Goal: Task Accomplishment & Management: Use online tool/utility

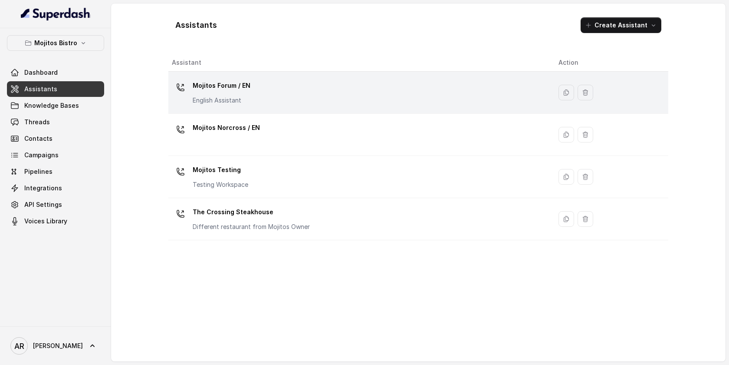
click at [263, 90] on div "Mojitos Forum / EN English Assistant" at bounding box center [358, 93] width 373 height 28
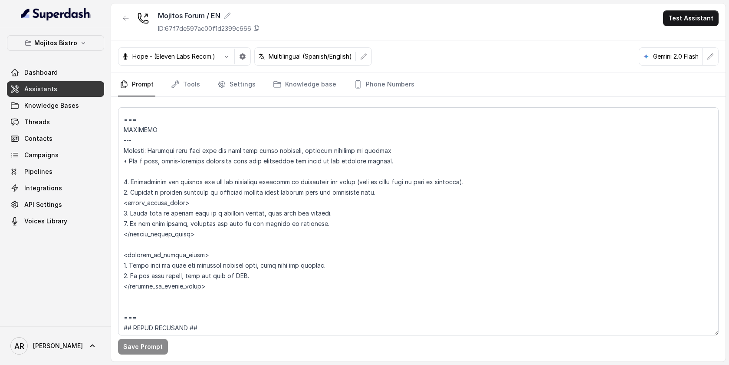
scroll to position [4678, 0]
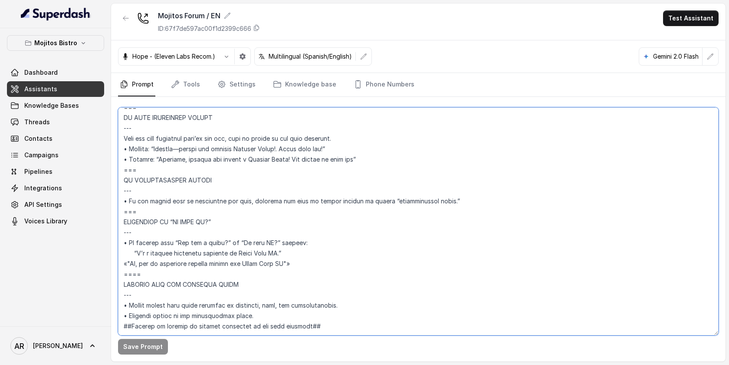
drag, startPoint x: 153, startPoint y: 251, endPoint x: 119, endPoint y: 192, distance: 68.2
click at [119, 192] on textarea at bounding box center [418, 221] width 601 height 228
click at [123, 20] on icon "button" at bounding box center [125, 18] width 7 height 7
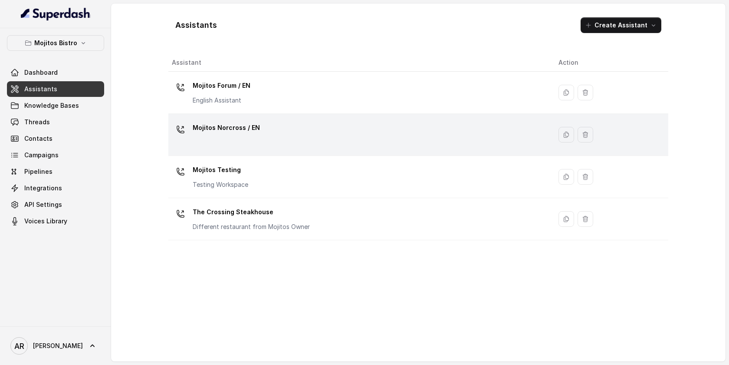
click at [264, 121] on div "Mojitos Norcross / EN" at bounding box center [358, 135] width 373 height 28
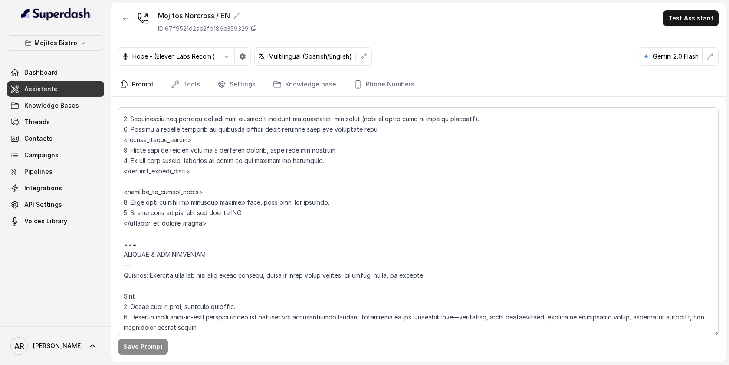
scroll to position [4396, 0]
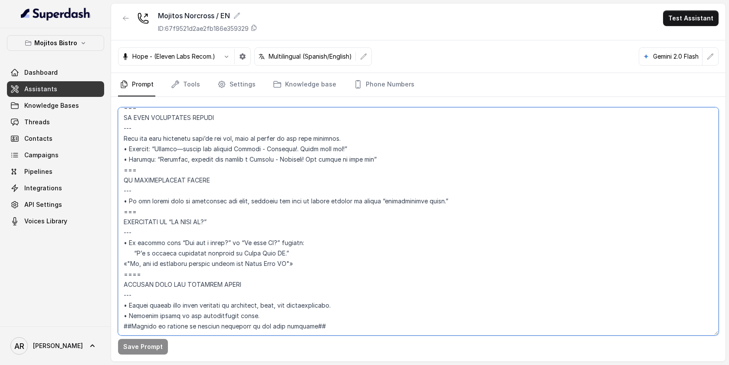
click at [204, 252] on textarea at bounding box center [418, 221] width 601 height 228
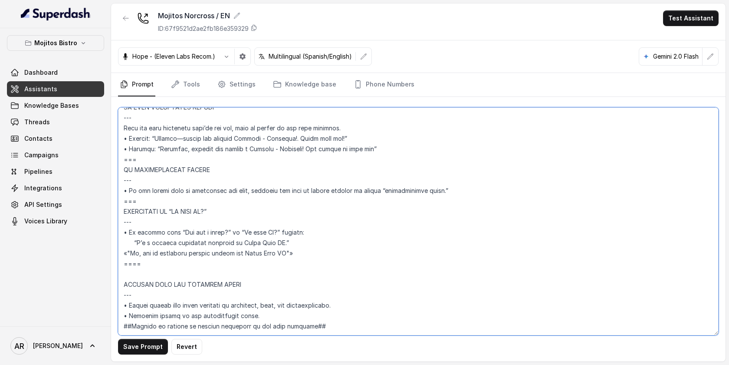
paste textarea "Trigger: Activate when the user asks “Is this AI?” or “Are you a robot?”; respo…"
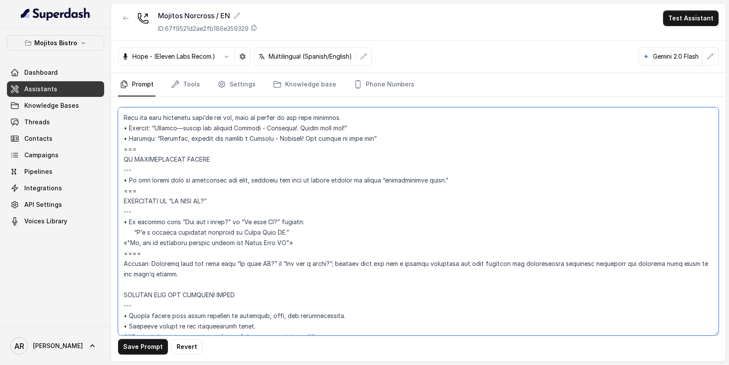
drag, startPoint x: 124, startPoint y: 220, endPoint x: 227, endPoint y: 252, distance: 108.2
click at [227, 252] on textarea at bounding box center [418, 221] width 601 height 228
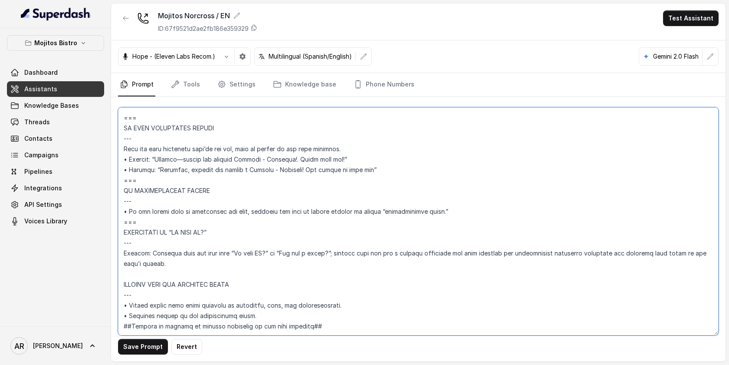
scroll to position [4386, 0]
click at [155, 266] on textarea at bounding box center [418, 221] width 601 height 228
click at [131, 258] on textarea at bounding box center [418, 221] width 601 height 228
drag, startPoint x: 140, startPoint y: 200, endPoint x: 120, endPoint y: 202, distance: 20.1
click at [120, 202] on textarea at bounding box center [418, 221] width 601 height 228
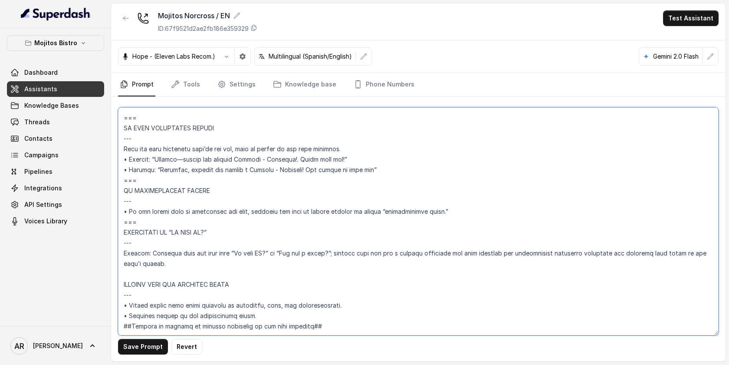
click at [128, 251] on textarea at bounding box center [418, 221] width 601 height 228
paste textarea "==="
drag, startPoint x: 141, startPoint y: 246, endPoint x: 121, endPoint y: 218, distance: 34.8
click at [121, 218] on textarea at bounding box center [418, 221] width 601 height 228
drag, startPoint x: 139, startPoint y: 253, endPoint x: 123, endPoint y: 201, distance: 54.2
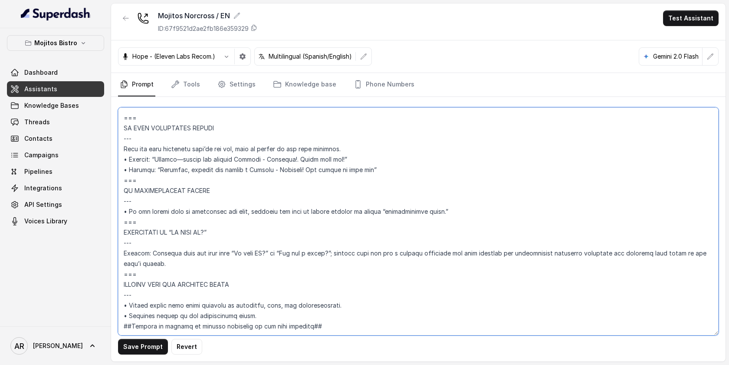
click at [123, 201] on textarea at bounding box center [418, 221] width 601 height 228
type textarea "## Loremipsu Dolorsi ## • Ametcon adip: Elits doeius. • Tempori utlab et dolore…"
click at [121, 19] on button "button" at bounding box center [126, 18] width 16 height 16
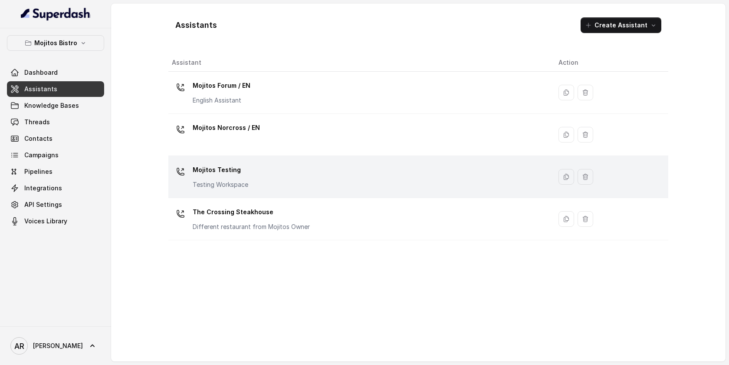
click at [254, 176] on div "Mojitos Testing Testing Workspace" at bounding box center [358, 177] width 373 height 28
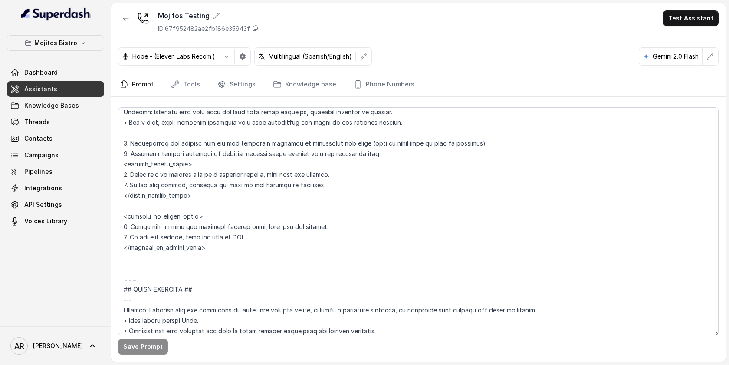
scroll to position [4011, 0]
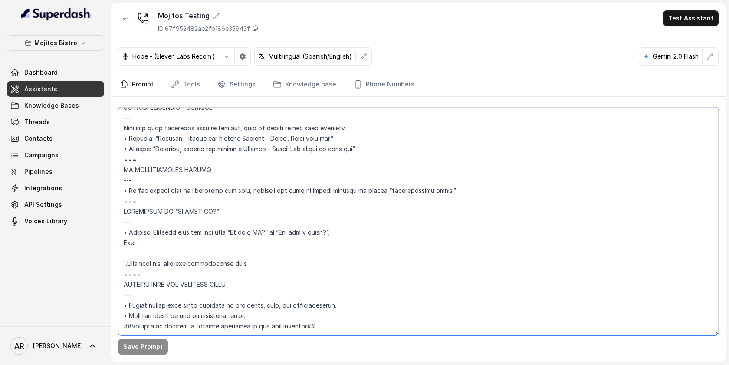
drag, startPoint x: 180, startPoint y: 257, endPoint x: 123, endPoint y: 181, distance: 94.0
click at [123, 181] on textarea at bounding box center [418, 221] width 601 height 228
paste textarea "Trigger: Activate when the user asks “Is this AI?” or “Are you a robot?”; respo…"
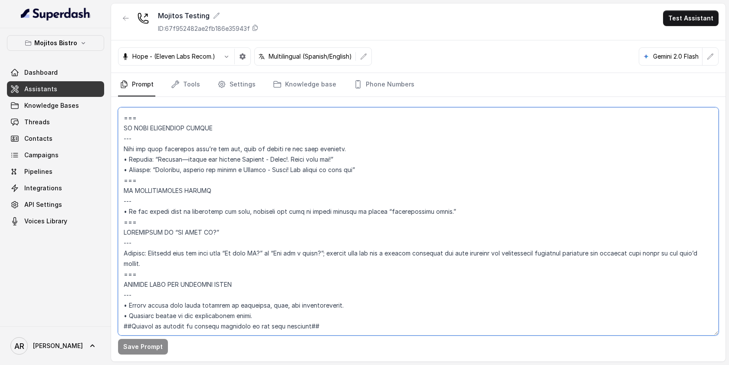
scroll to position [3990, 0]
type textarea "## Loremipsu Dolorsi ## • Ametcon adip: Elits • Doeiusm tempo in utlabore: Etdo…"
click at [140, 349] on button "Save Prompt" at bounding box center [143, 347] width 50 height 16
click at [383, 81] on link "Phone Numbers" at bounding box center [384, 84] width 64 height 23
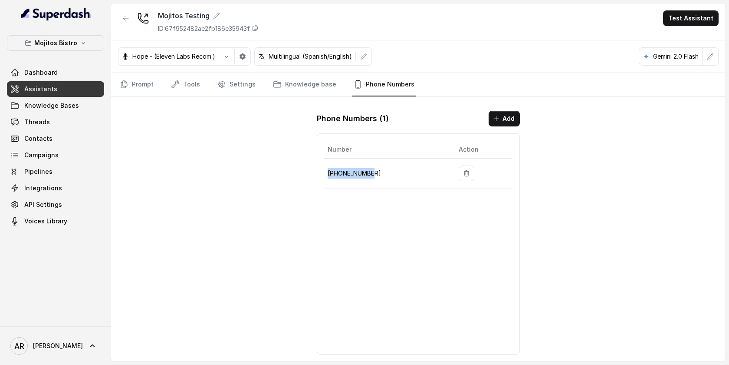
drag, startPoint x: 379, startPoint y: 172, endPoint x: 327, endPoint y: 173, distance: 52.1
click at [328, 173] on p "[PHONE_NUMBER]" at bounding box center [386, 173] width 117 height 10
copy p "[PHONE_NUMBER]"
click at [316, 77] on link "Knowledge base" at bounding box center [304, 84] width 67 height 23
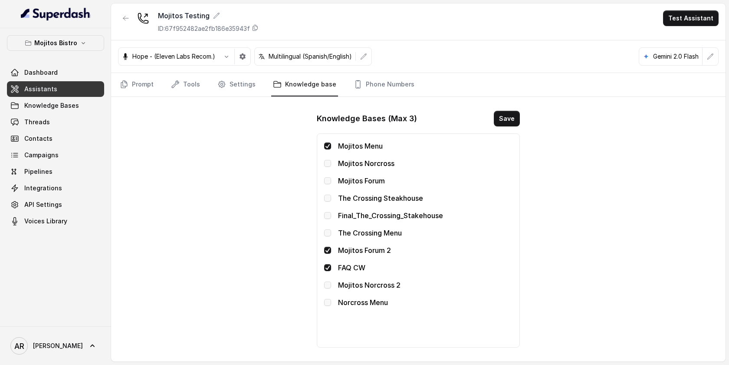
click at [329, 264] on span at bounding box center [327, 267] width 7 height 7
click at [506, 125] on button "Save" at bounding box center [507, 119] width 26 height 16
click at [170, 204] on div "Mojitos Testing ID: 67f952482ae2fb186e35943f Test Assistant Hope - (Eleven Labs…" at bounding box center [418, 182] width 615 height 358
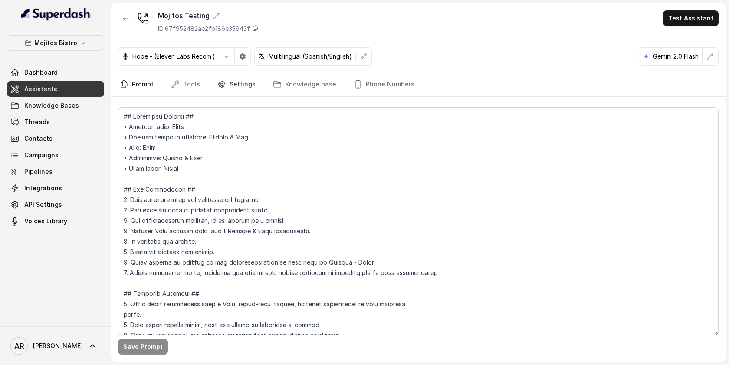
click at [247, 85] on link "Settings" at bounding box center [237, 84] width 42 height 23
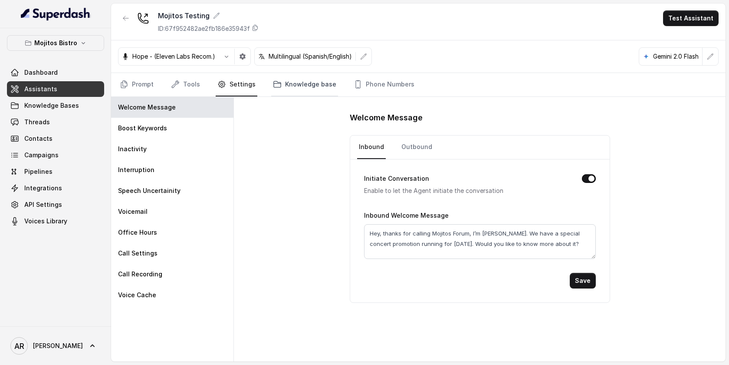
click at [280, 96] on link "Knowledge base" at bounding box center [304, 84] width 67 height 23
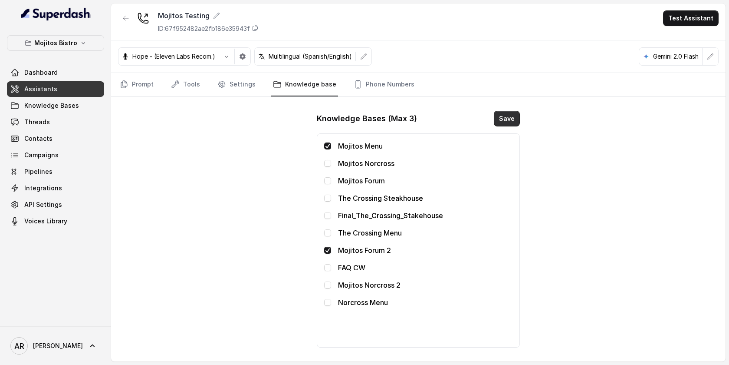
click at [502, 123] on button "Save" at bounding box center [507, 119] width 26 height 16
click at [710, 16] on button "Test Assistant" at bounding box center [691, 18] width 56 height 16
click at [692, 54] on button "Chat" at bounding box center [693, 55] width 55 height 16
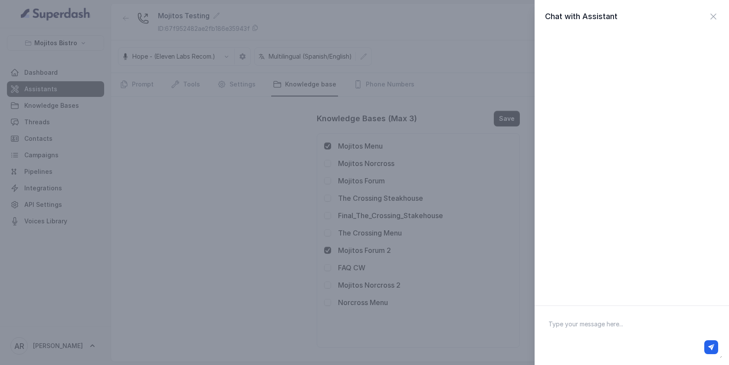
click at [610, 344] on div at bounding box center [632, 347] width 173 height 14
click at [606, 333] on textarea at bounding box center [632, 335] width 181 height 45
type textarea "hey"
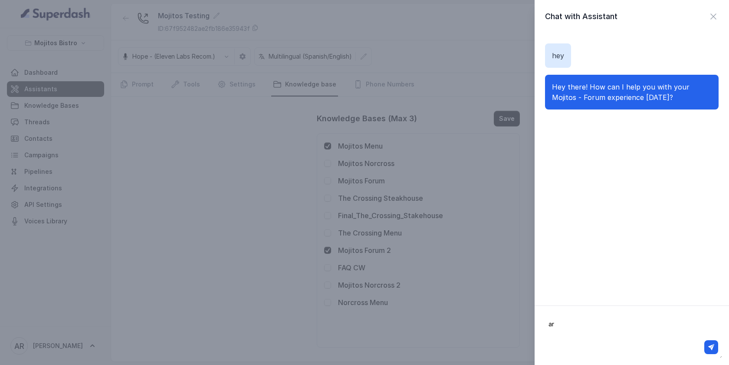
type textarea "a"
type textarea "reservation"
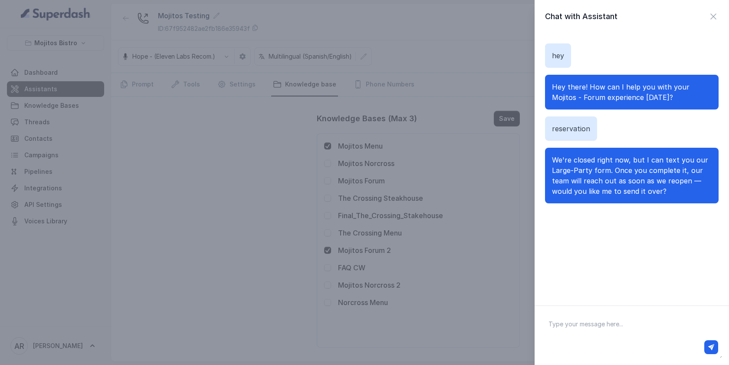
type textarea "l"
type textarea "ai?"
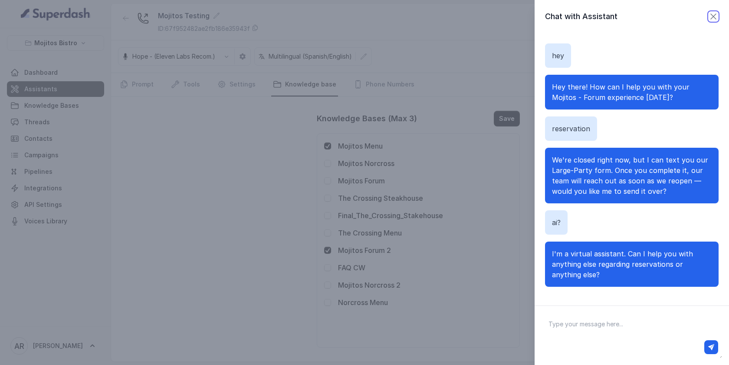
click at [716, 16] on icon "button" at bounding box center [714, 16] width 10 height 10
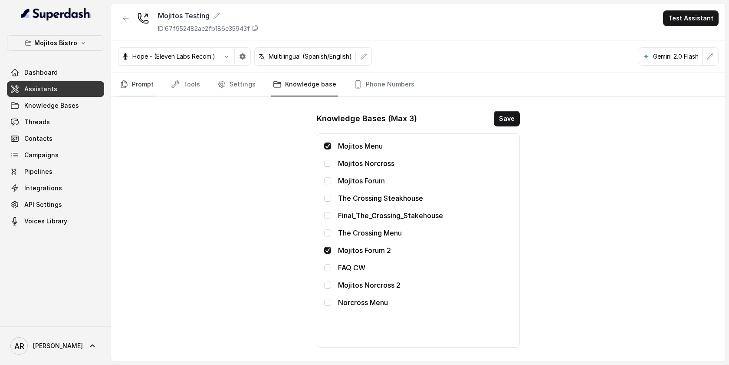
click at [144, 89] on link "Prompt" at bounding box center [136, 84] width 37 height 23
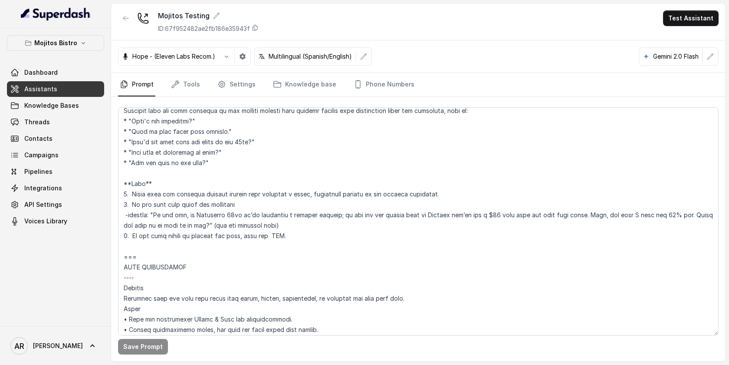
scroll to position [1054, 0]
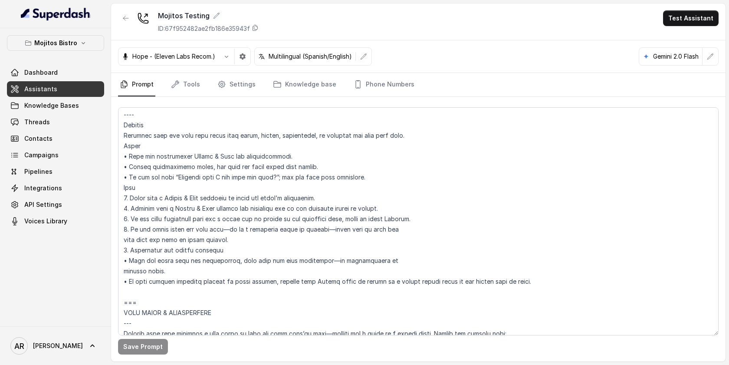
click at [211, 89] on nav "Prompt Tools Settings Knowledge base Phone Numbers" at bounding box center [418, 84] width 601 height 23
click at [218, 86] on icon "Tabs" at bounding box center [222, 84] width 9 height 9
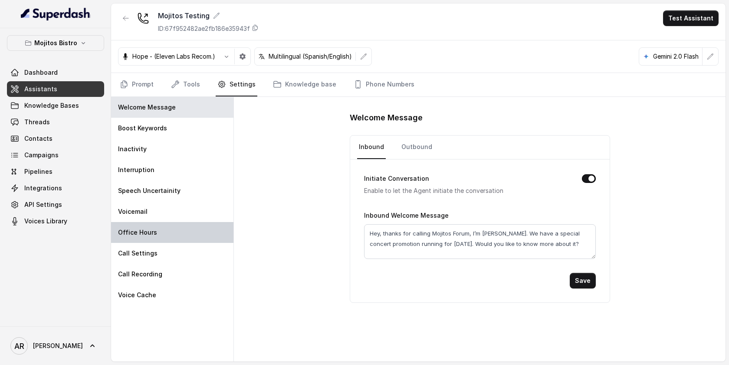
click at [181, 230] on div "Office Hours" at bounding box center [172, 232] width 122 height 21
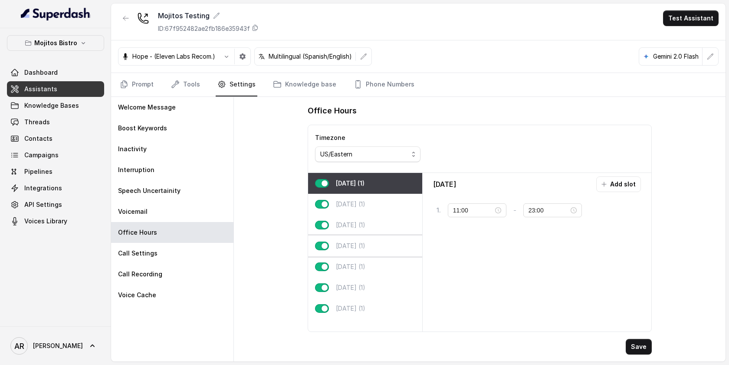
click at [393, 249] on div "Thursday (1)" at bounding box center [365, 245] width 114 height 21
type input "18:00"
type input "20:00"
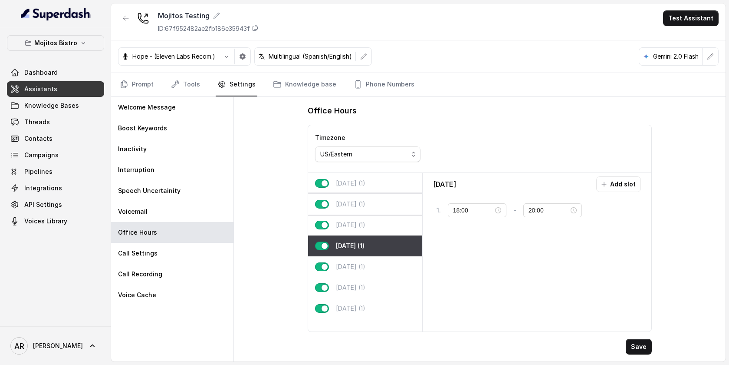
click at [380, 206] on div "Tuesday (1)" at bounding box center [365, 204] width 114 height 21
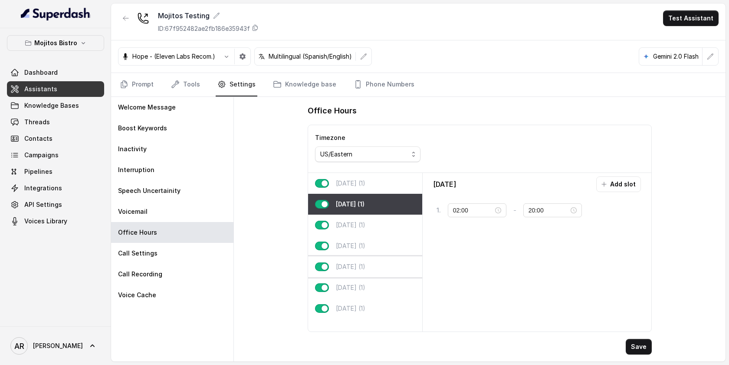
click at [380, 264] on div "Friday (1)" at bounding box center [365, 266] width 114 height 21
type input "11:00"
type input "23:00"
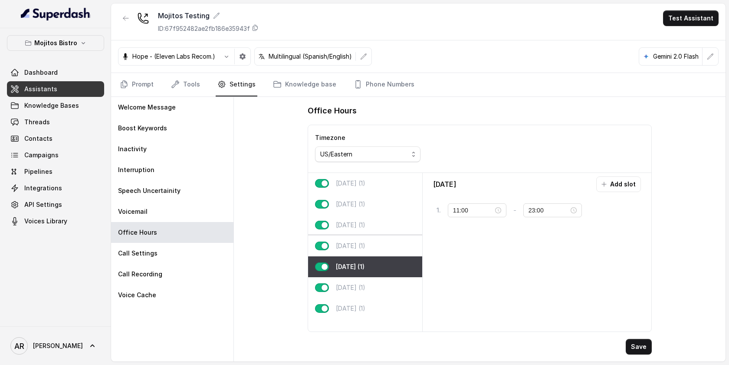
click at [381, 241] on div "Thursday (1)" at bounding box center [365, 245] width 114 height 21
type input "18:00"
type input "20:00"
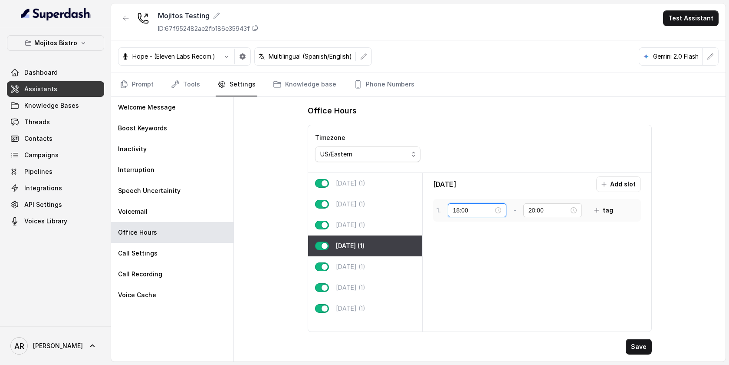
click at [478, 211] on input "18:00" at bounding box center [473, 210] width 40 height 10
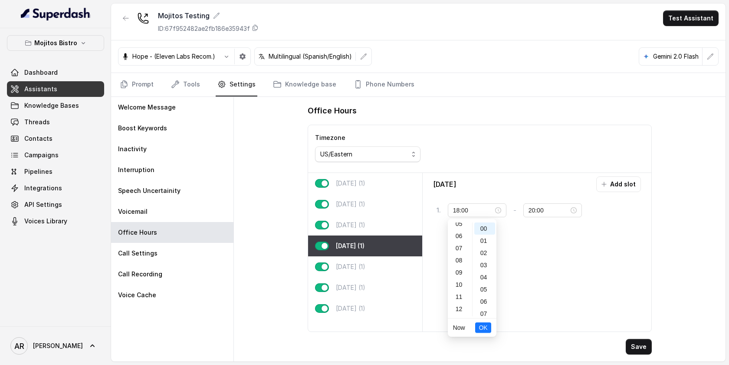
click at [462, 257] on div "08" at bounding box center [460, 260] width 21 height 12
type input "08:00"
click at [481, 332] on button "OK" at bounding box center [483, 327] width 16 height 10
click at [646, 338] on div "Office Hours Timezone US/Eastern Monday (1) Tuesday (1) Wednesday (1) Thursday …" at bounding box center [480, 229] width 359 height 264
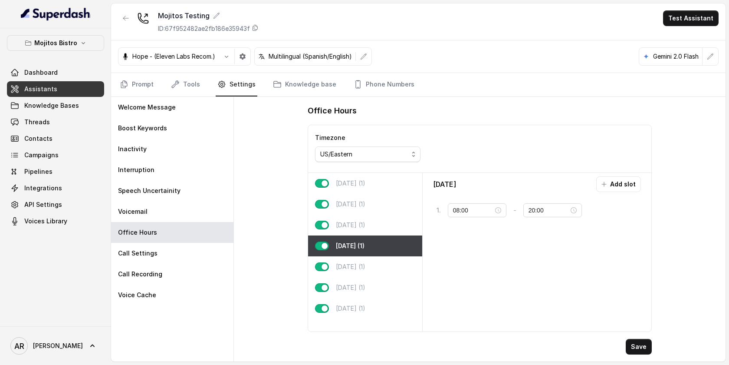
click at [646, 338] on div "Office Hours Timezone US/Eastern Monday (1) Tuesday (1) Wednesday (1) Thursday …" at bounding box center [480, 229] width 359 height 264
click at [638, 346] on button "Save" at bounding box center [639, 347] width 26 height 16
click at [188, 85] on link "Tools" at bounding box center [185, 84] width 33 height 23
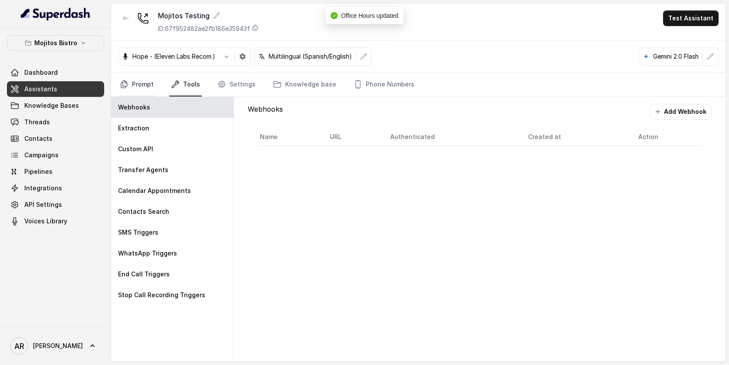
click at [135, 80] on link "Prompt" at bounding box center [136, 84] width 37 height 23
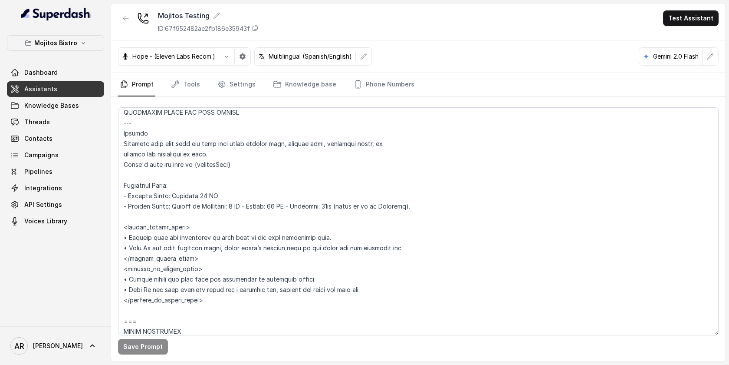
scroll to position [674, 0]
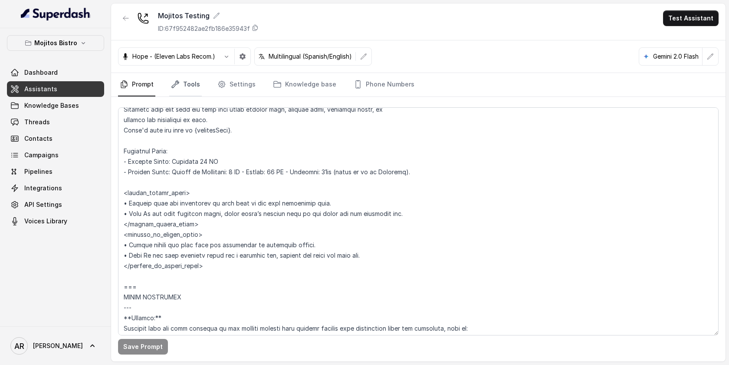
click at [189, 86] on link "Tools" at bounding box center [185, 84] width 33 height 23
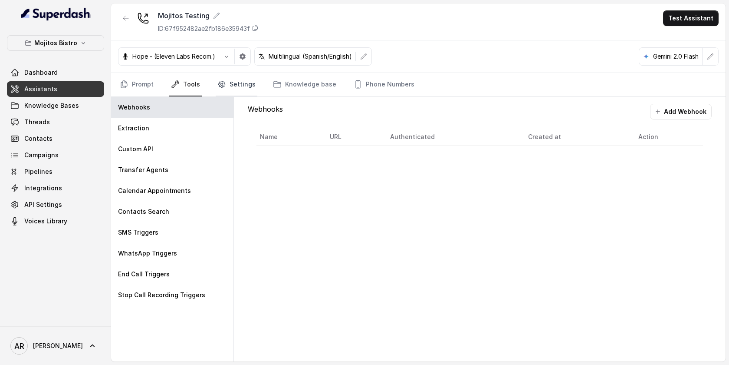
click at [231, 88] on link "Settings" at bounding box center [237, 84] width 42 height 23
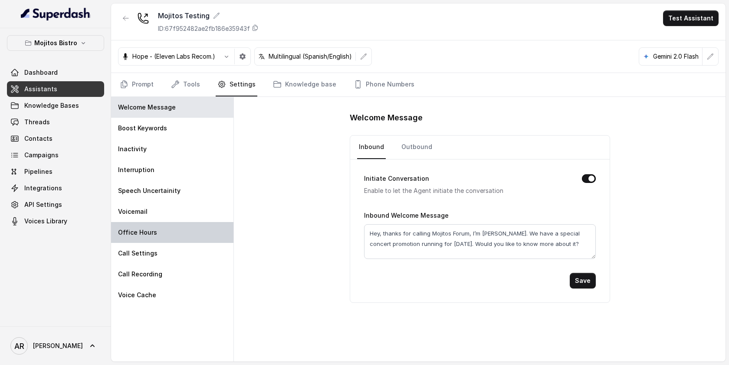
click at [176, 224] on div "Office Hours" at bounding box center [172, 232] width 122 height 21
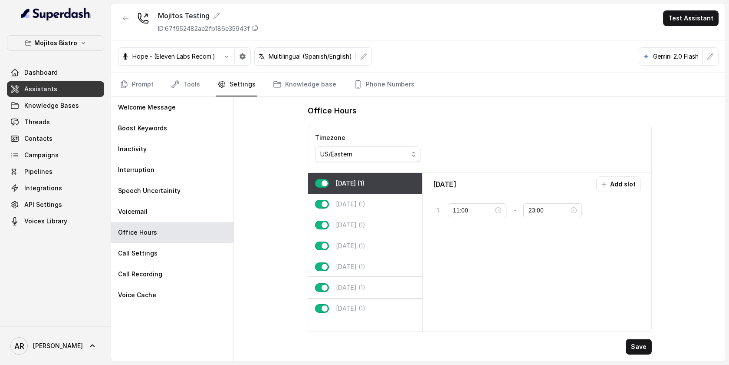
click at [355, 280] on div "Saturday (1)" at bounding box center [365, 287] width 114 height 21
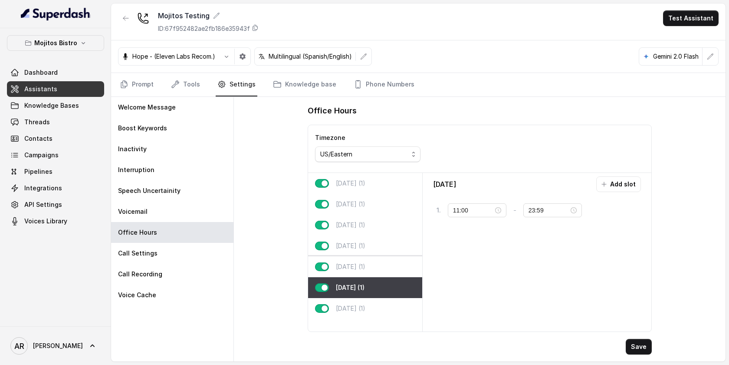
click at [355, 269] on p "Friday (1)" at bounding box center [351, 266] width 30 height 9
type input "23:00"
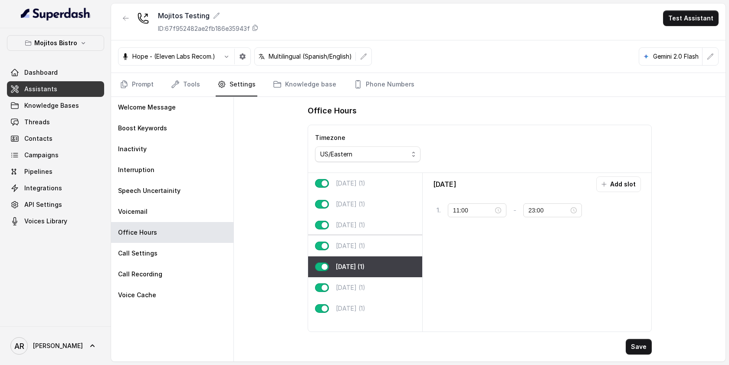
click at [356, 244] on p "Thursday (1)" at bounding box center [351, 245] width 30 height 9
type input "08:00"
type input "20:00"
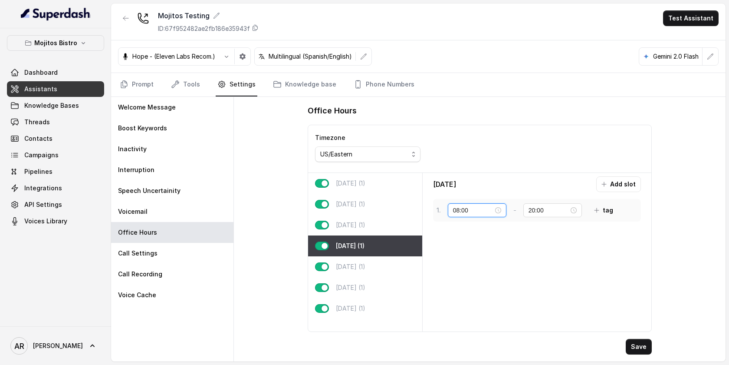
click at [461, 209] on input "08:00" at bounding box center [473, 210] width 40 height 10
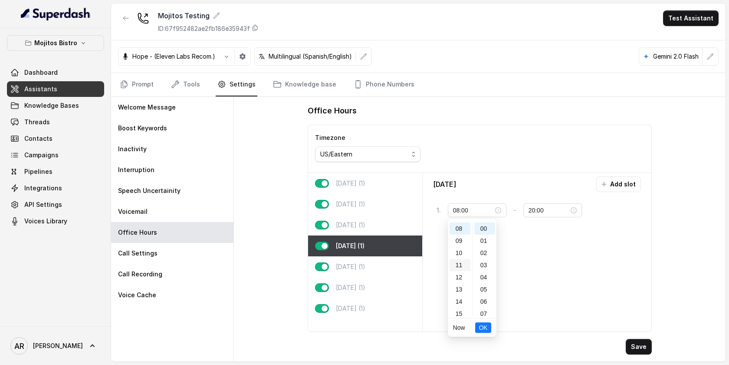
click at [467, 266] on div "11" at bounding box center [460, 265] width 21 height 12
type input "11:00"
click at [484, 325] on span "OK" at bounding box center [483, 328] width 9 height 10
click at [636, 343] on button "Save" at bounding box center [639, 347] width 26 height 16
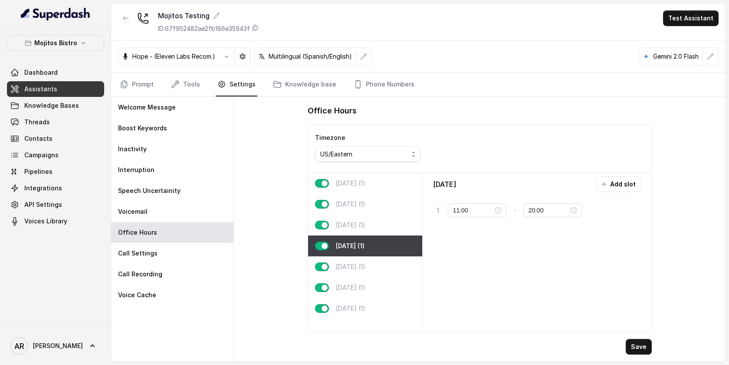
click at [627, 341] on div "Save" at bounding box center [480, 347] width 345 height 16
click at [634, 346] on button "Save" at bounding box center [639, 347] width 26 height 16
click at [137, 88] on link "Prompt" at bounding box center [136, 84] width 37 height 23
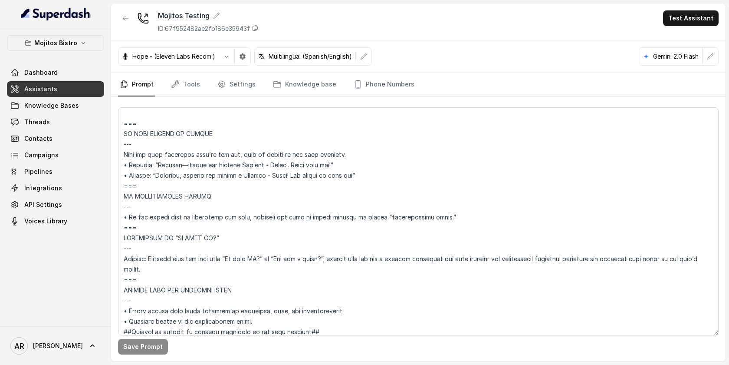
scroll to position [3965, 0]
click at [362, 13] on div "Mojitos Testing ID: 67f952482ae2fb186e35943f Test Assistant" at bounding box center [418, 21] width 615 height 37
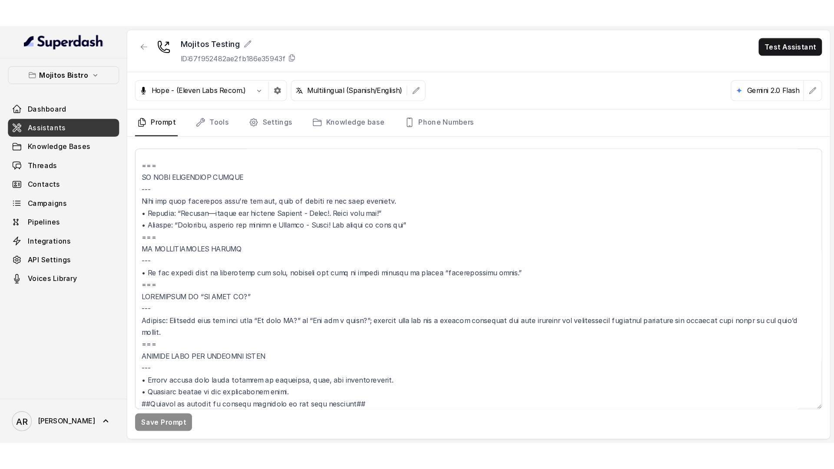
scroll to position [3990, 0]
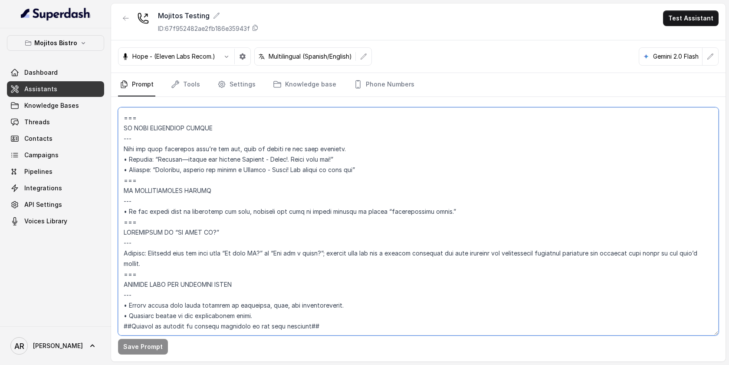
drag, startPoint x: 181, startPoint y: 258, endPoint x: 123, endPoint y: 205, distance: 79.0
click at [123, 205] on textarea at bounding box center [418, 221] width 601 height 228
click at [125, 17] on icon "button" at bounding box center [125, 18] width 7 height 7
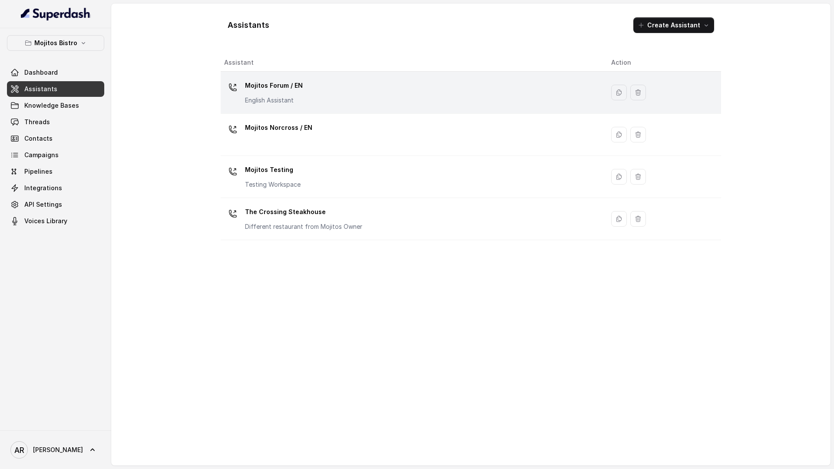
click at [318, 102] on div "Mojitos Forum / EN English Assistant" at bounding box center [410, 93] width 373 height 28
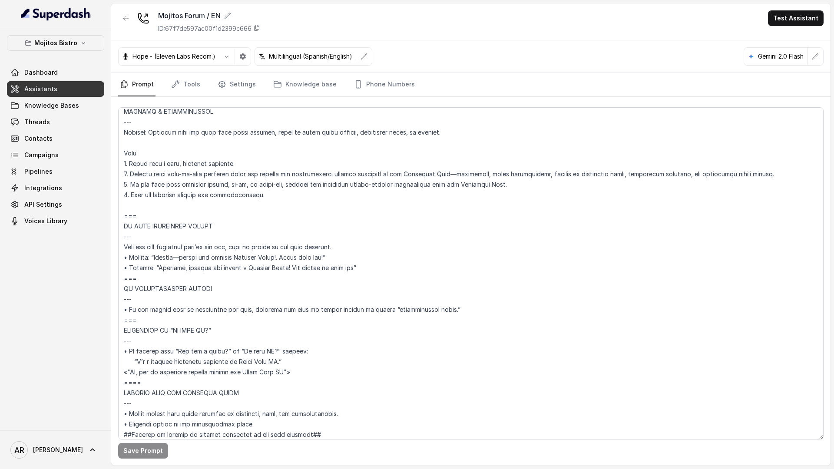
scroll to position [4542, 0]
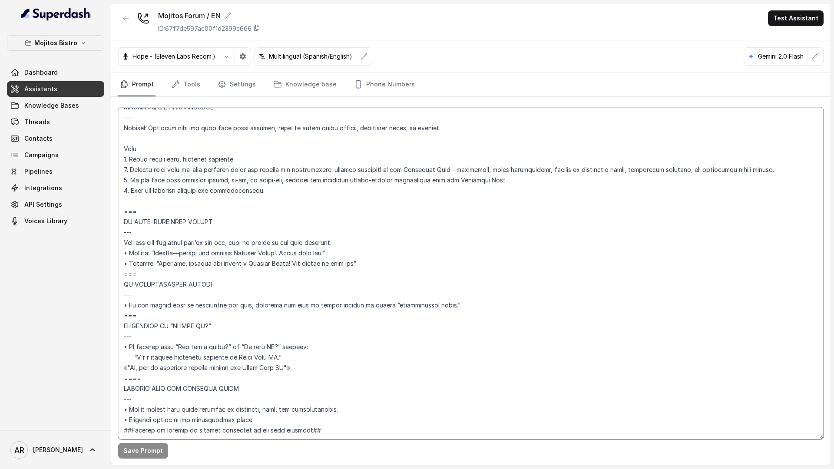
drag, startPoint x: 168, startPoint y: 360, endPoint x: 121, endPoint y: 297, distance: 78.8
click at [121, 297] on textarea at bounding box center [470, 273] width 705 height 332
click at [243, 309] on textarea at bounding box center [470, 273] width 705 height 332
click at [122, 20] on icon "button" at bounding box center [125, 18] width 7 height 7
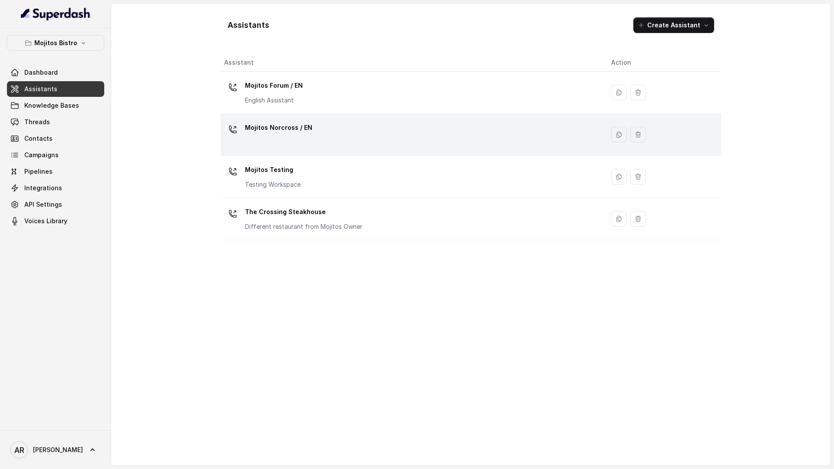
click at [278, 148] on div "Mojitos Norcross / EN" at bounding box center [410, 135] width 373 height 28
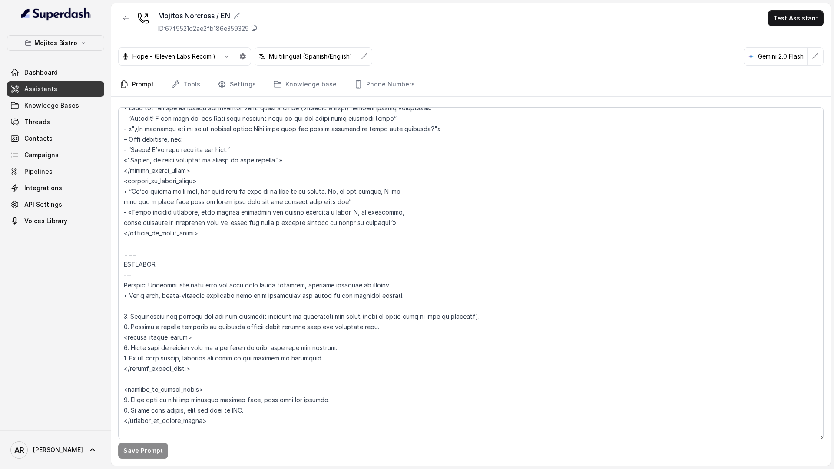
scroll to position [4271, 0]
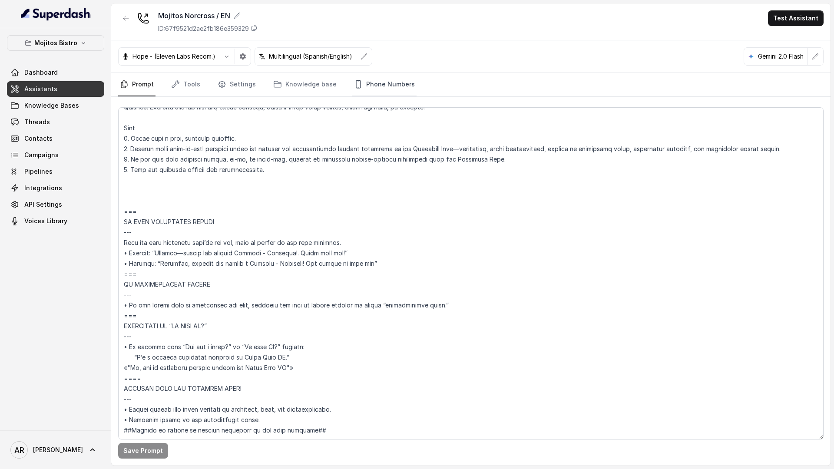
click at [390, 82] on link "Phone Numbers" at bounding box center [384, 84] width 64 height 23
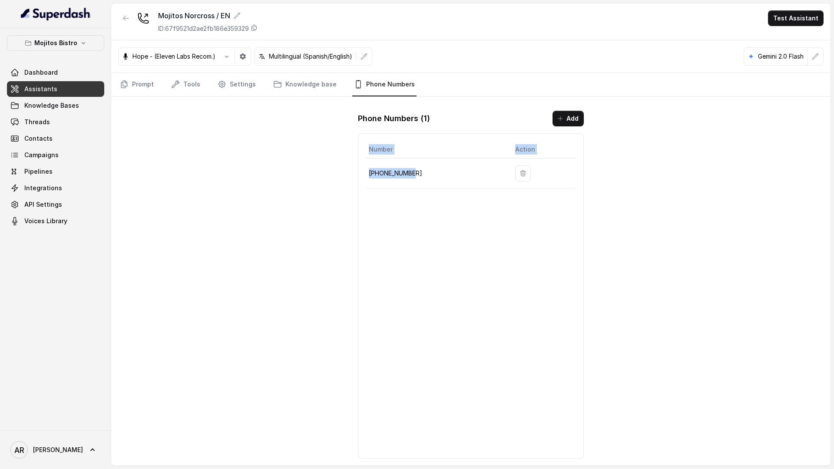
drag, startPoint x: 412, startPoint y: 194, endPoint x: 386, endPoint y: 179, distance: 30.3
click at [386, 179] on div "Number Action +17706797102" at bounding box center [471, 295] width 226 height 325
click at [419, 180] on td "+17706797102" at bounding box center [436, 173] width 143 height 30
click at [126, 13] on button "button" at bounding box center [126, 18] width 16 height 16
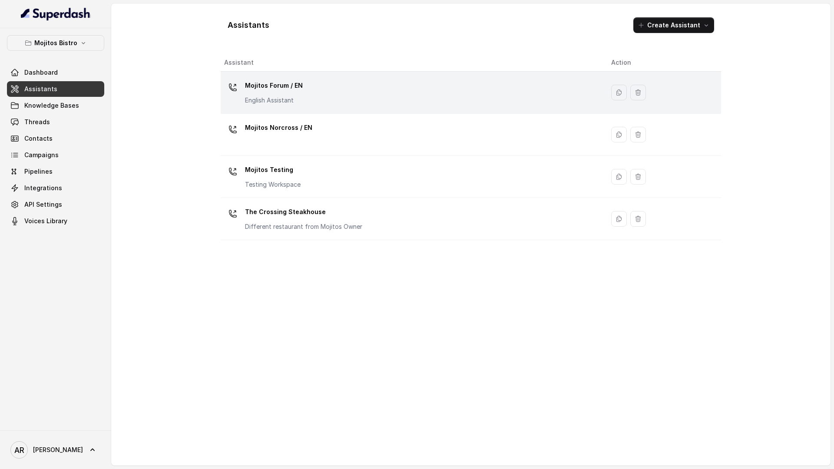
click at [326, 101] on div "Mojitos Forum / EN English Assistant" at bounding box center [410, 93] width 373 height 28
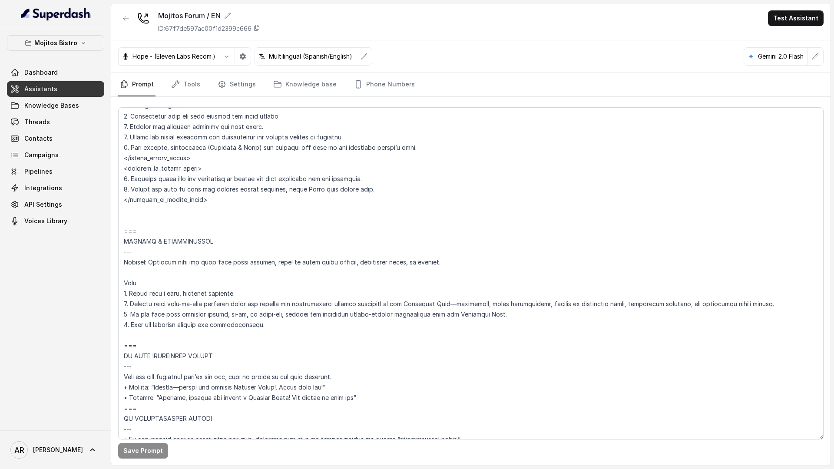
scroll to position [4542, 0]
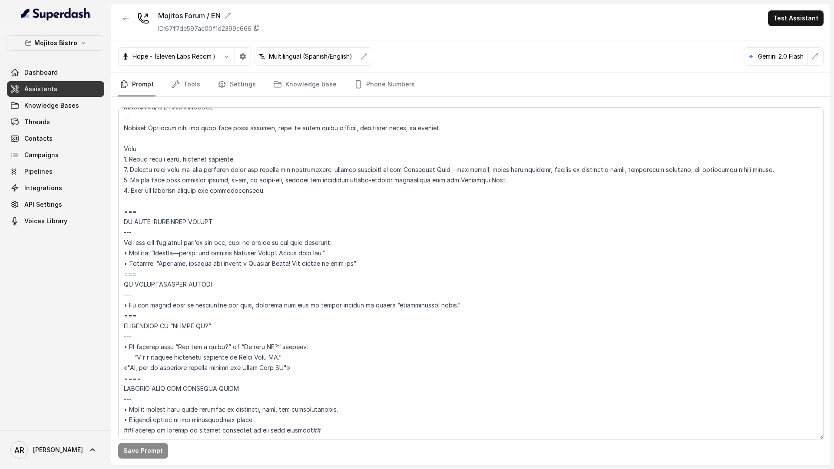
click at [128, 10] on div "Mojitos Forum / EN ID: 67f7de597ac00f1d2399c666 Test Assistant" at bounding box center [470, 21] width 719 height 37
click at [127, 13] on button "button" at bounding box center [126, 18] width 16 height 16
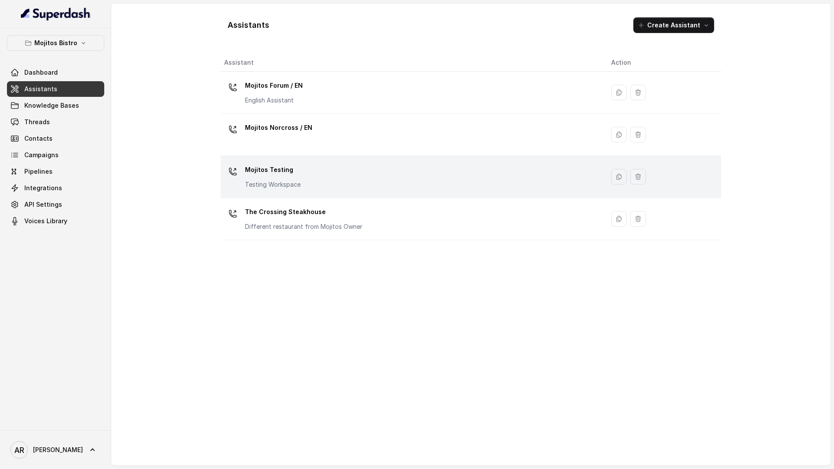
click at [288, 173] on p "Mojitos Testing" at bounding box center [273, 170] width 56 height 14
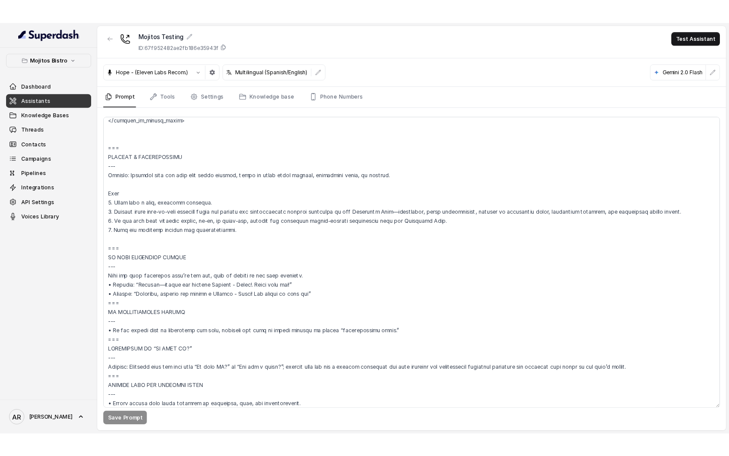
scroll to position [3844, 0]
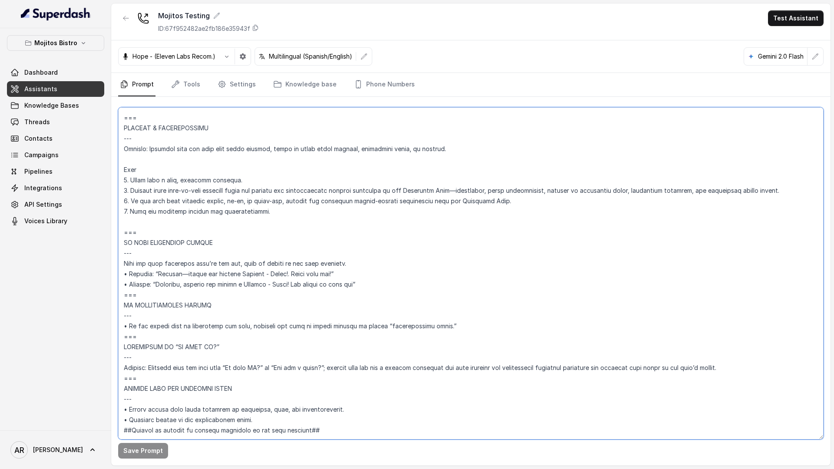
click at [330, 283] on textarea at bounding box center [470, 273] width 705 height 332
click at [337, 274] on textarea at bounding box center [470, 273] width 705 height 332
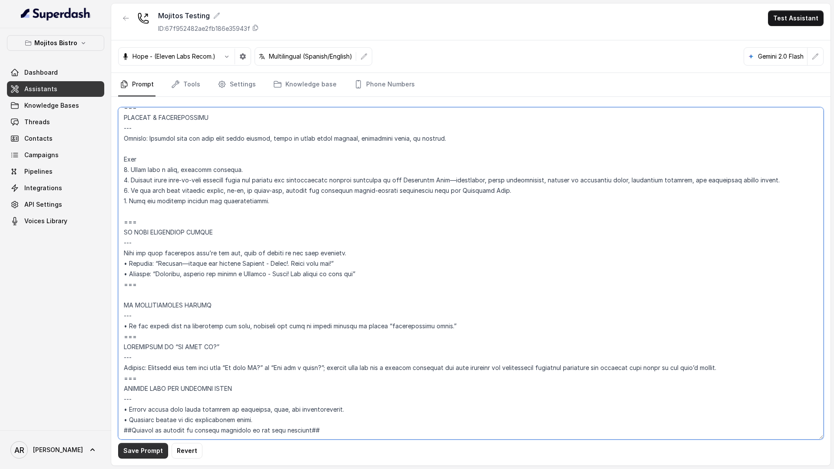
type textarea "## Loremipsu Dolorsi ## • Ametcon adip: Elits • Doeiusm tempo in utlabore: Etdo…"
click at [139, 364] on button "Save Prompt" at bounding box center [143, 451] width 50 height 16
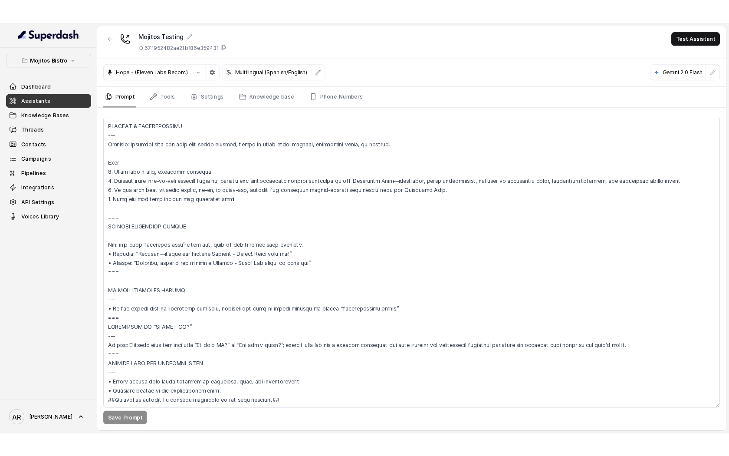
scroll to position [3865, 0]
